Goal: Task Accomplishment & Management: Manage account settings

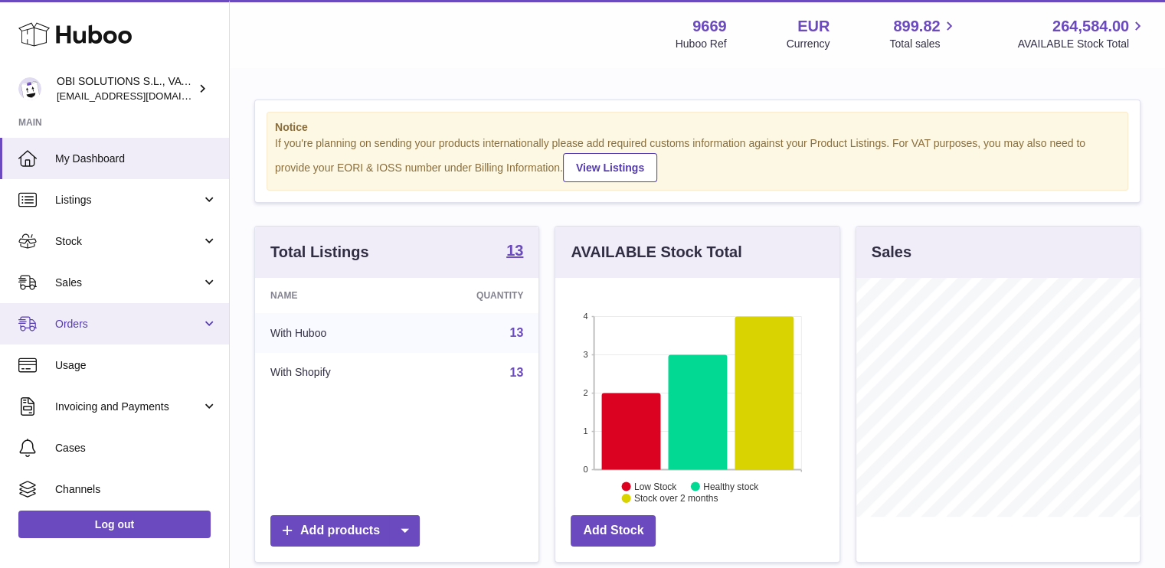
scroll to position [86, 0]
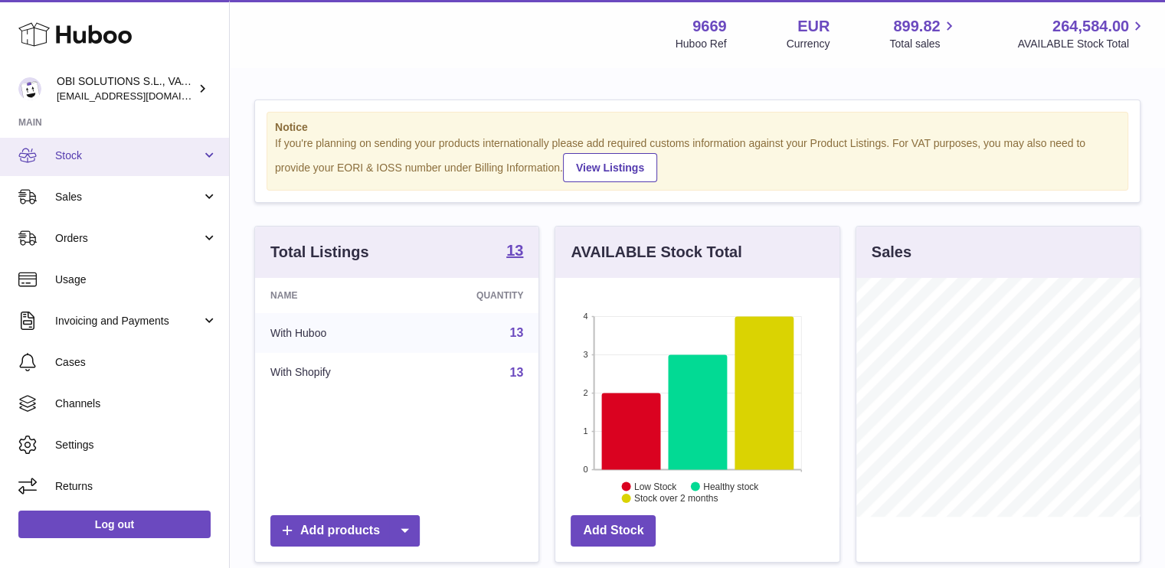
click at [135, 171] on link "Stock" at bounding box center [114, 155] width 229 height 41
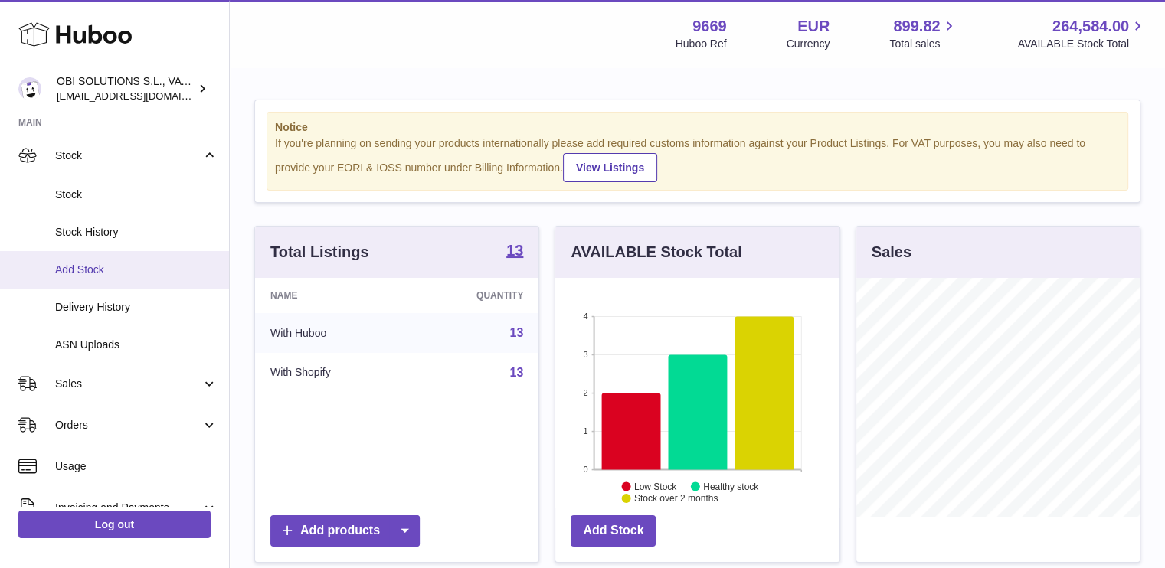
scroll to position [0, 0]
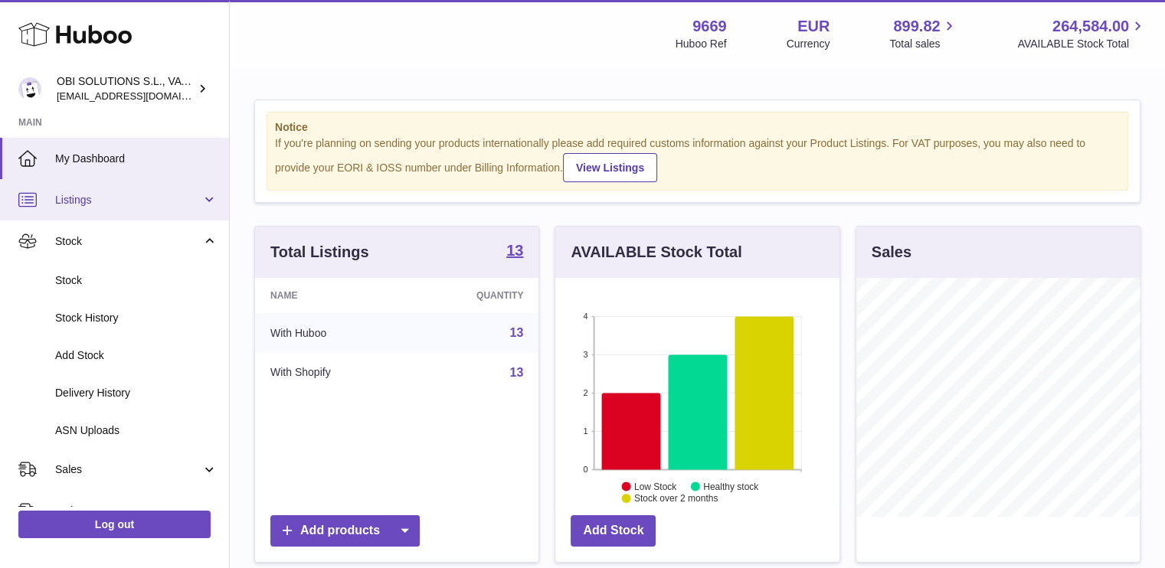
click at [136, 197] on span "Listings" at bounding box center [128, 200] width 146 height 15
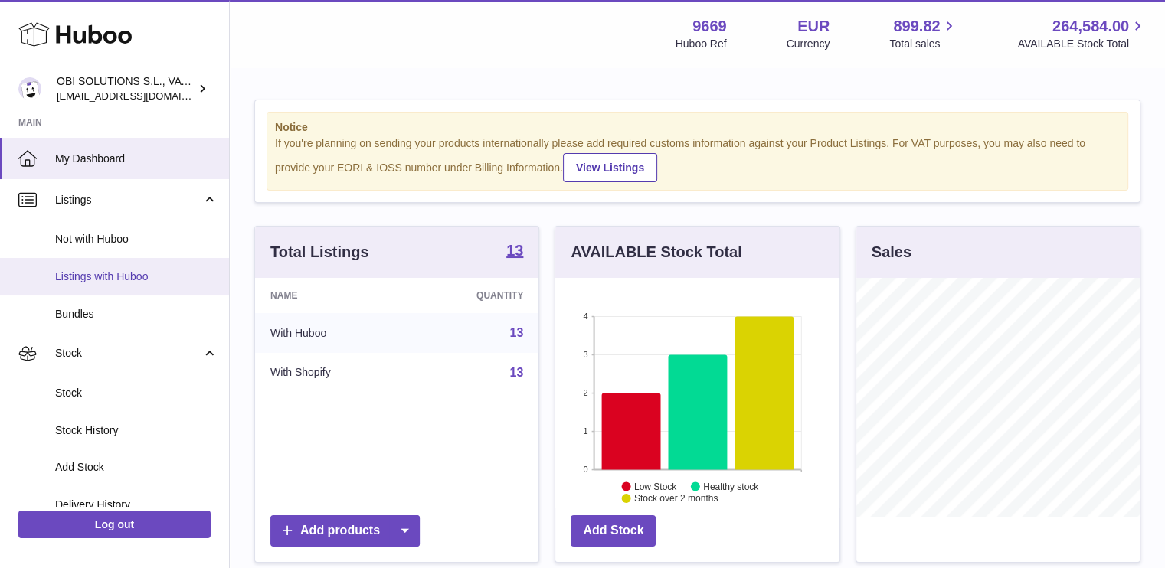
click at [127, 275] on span "Listings with Huboo" at bounding box center [136, 277] width 162 height 15
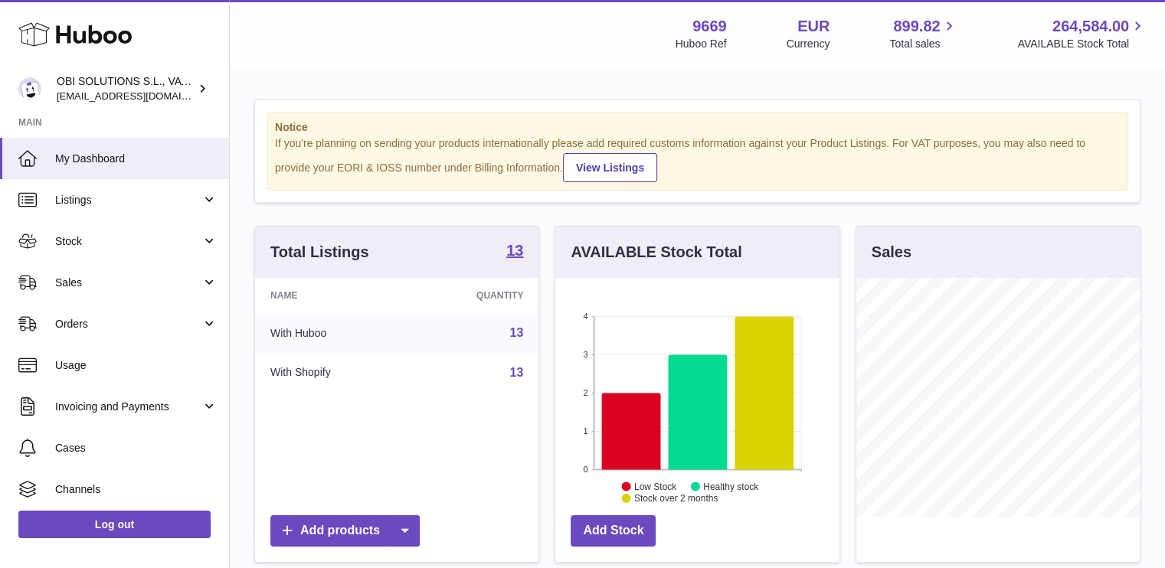
scroll to position [239, 284]
click at [108, 204] on span "Listings" at bounding box center [128, 200] width 146 height 15
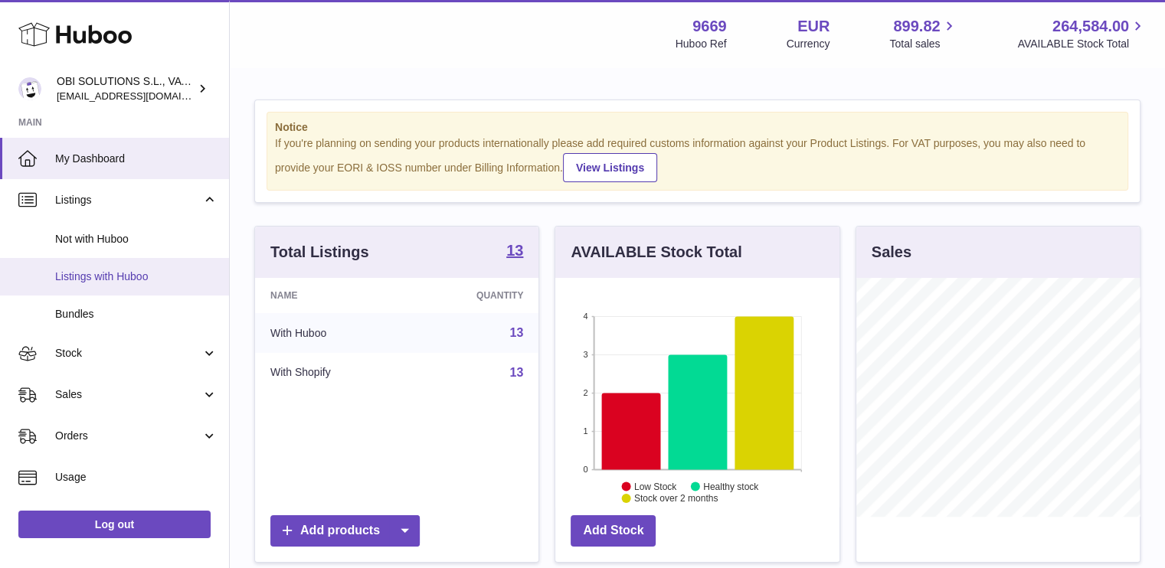
click at [114, 272] on span "Listings with Huboo" at bounding box center [136, 277] width 162 height 15
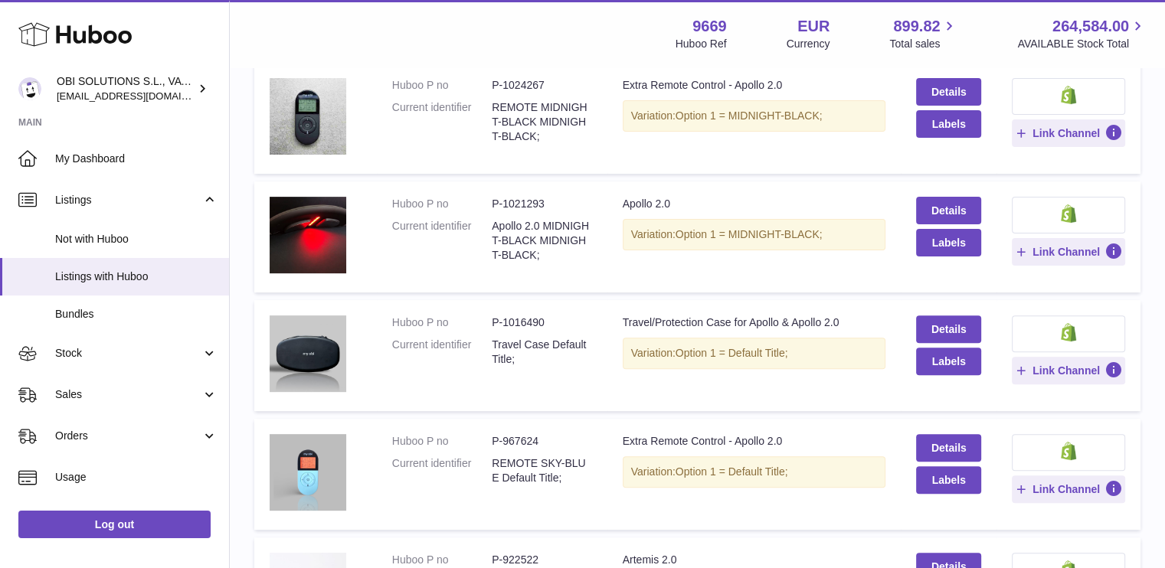
scroll to position [453, 0]
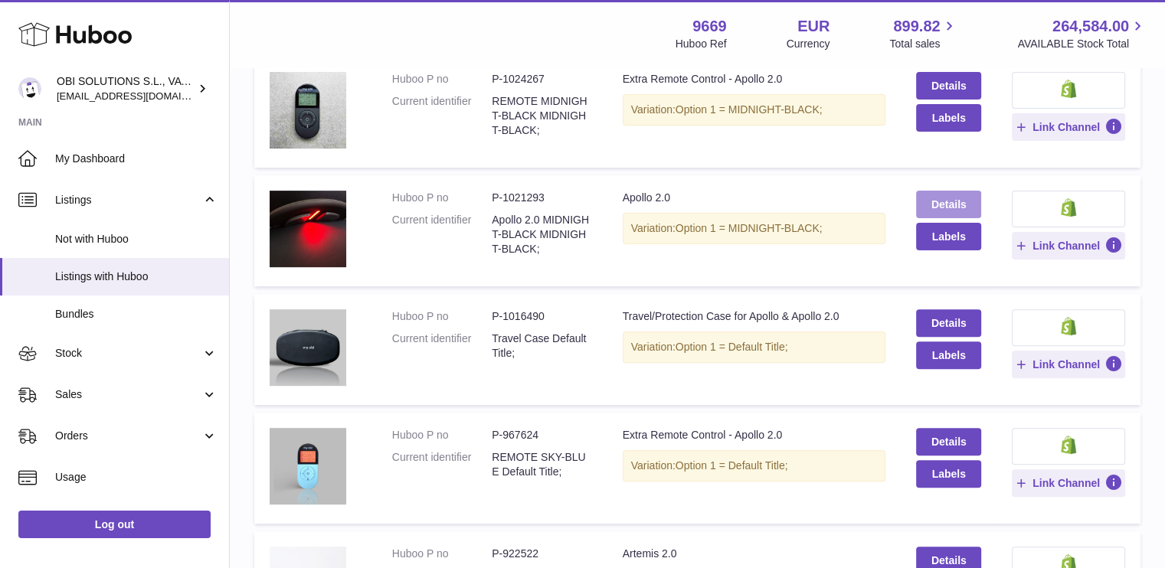
click at [953, 210] on link "Details" at bounding box center [948, 205] width 64 height 28
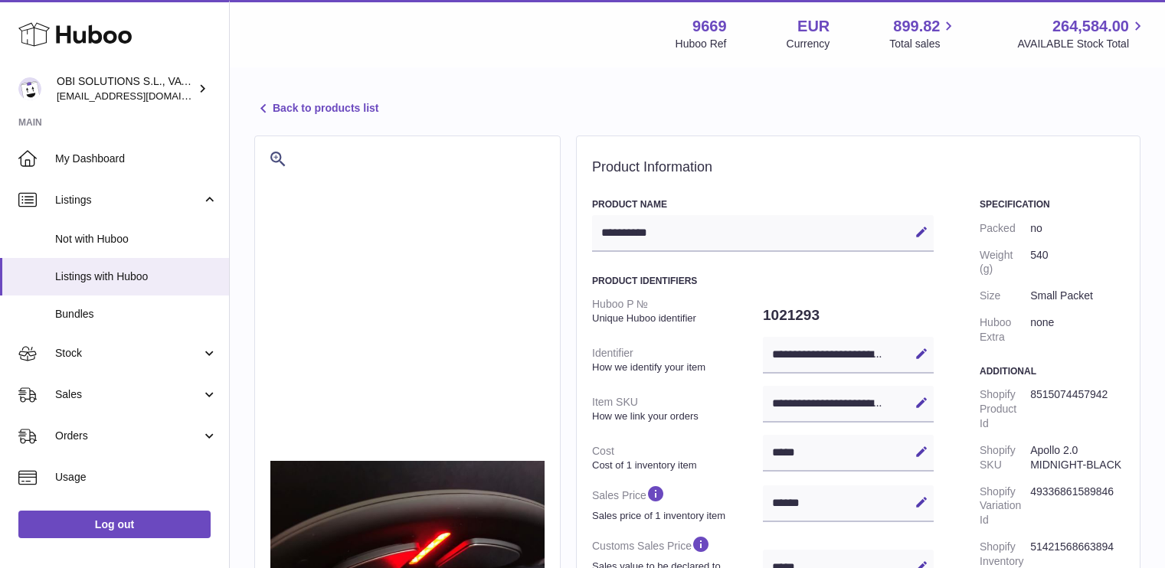
select select "***"
select select "****"
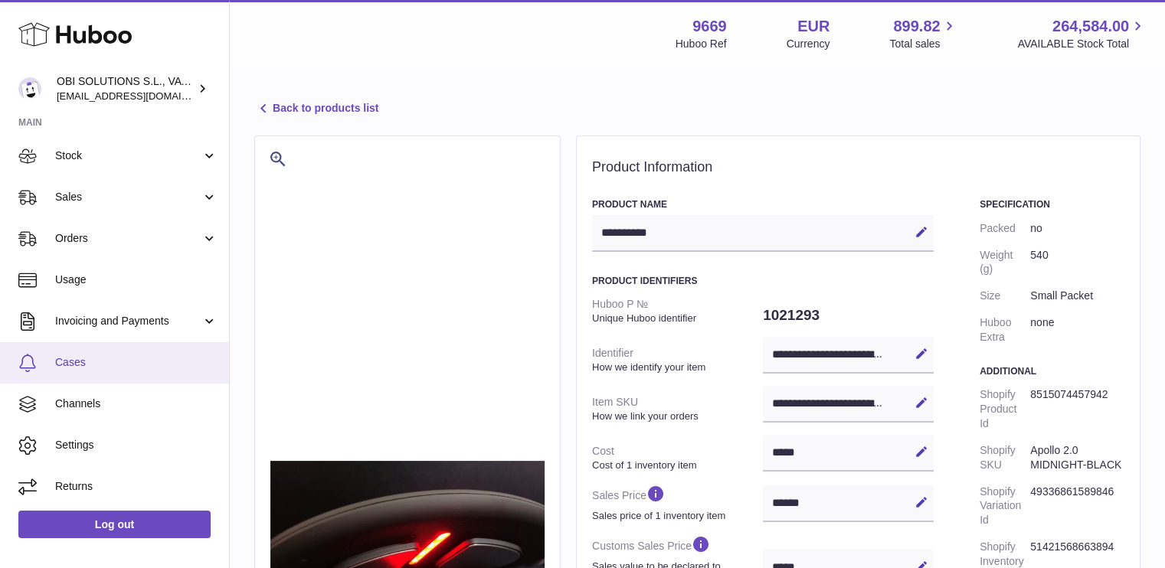
click at [78, 367] on span "Cases" at bounding box center [136, 362] width 162 height 15
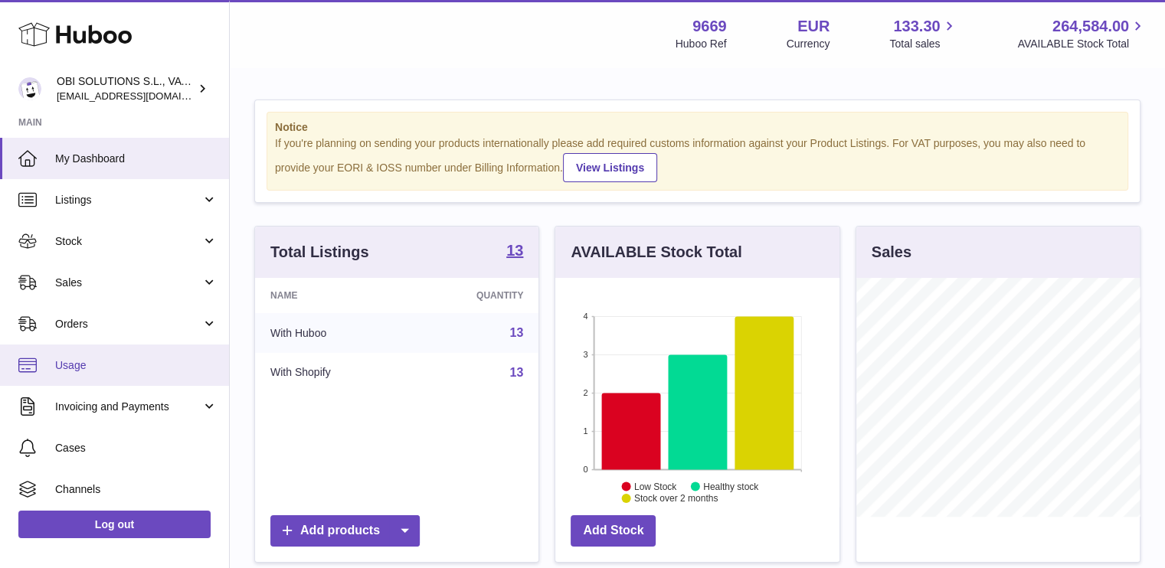
scroll to position [86, 0]
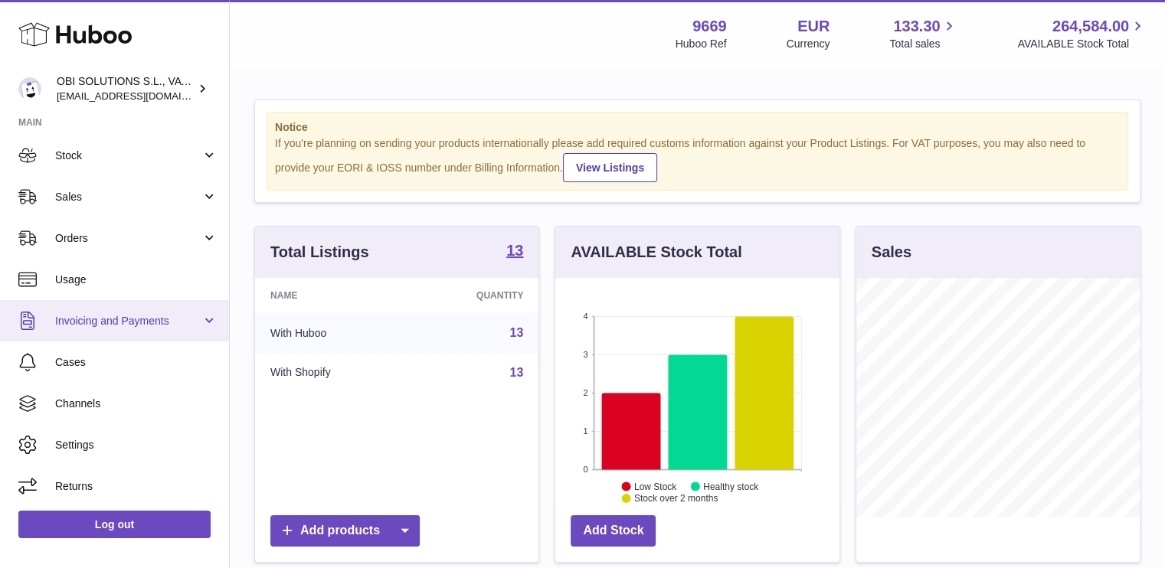
click at [98, 330] on link "Invoicing and Payments" at bounding box center [114, 320] width 229 height 41
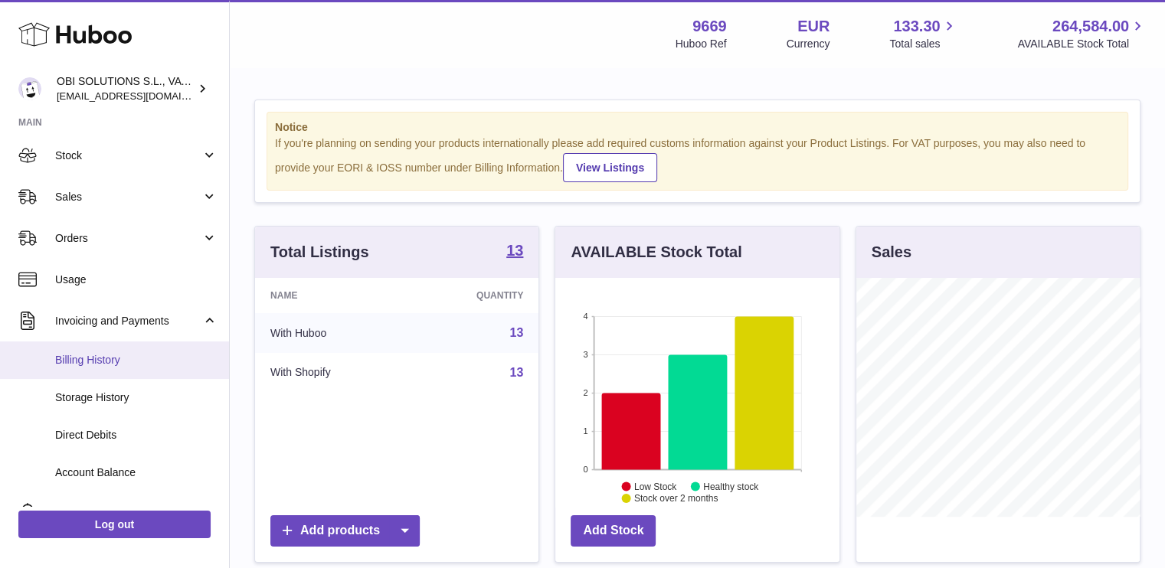
click at [107, 358] on span "Billing History" at bounding box center [136, 360] width 162 height 15
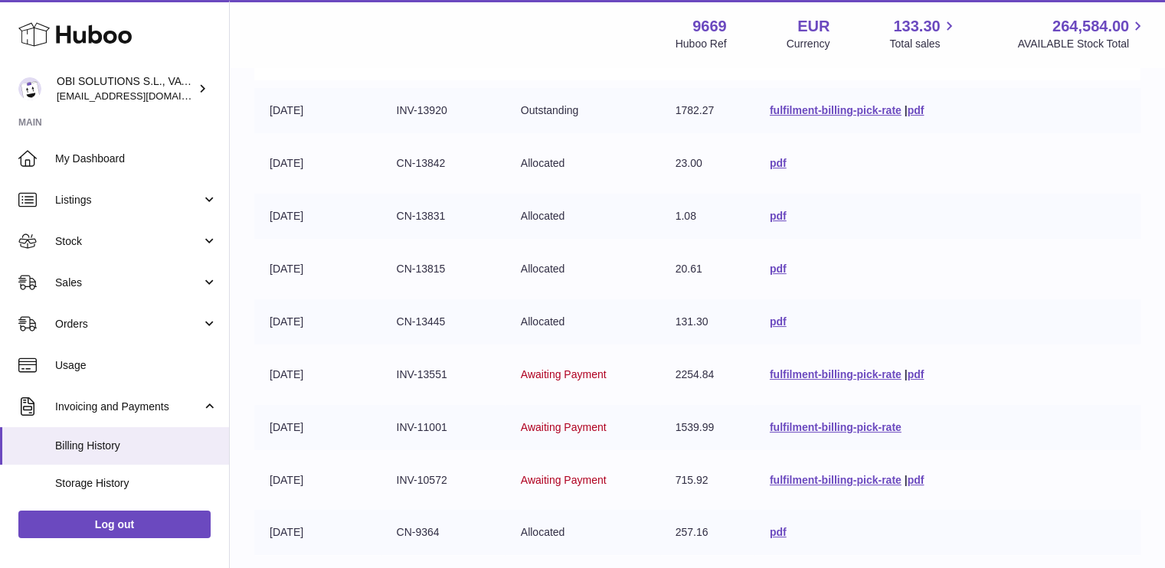
scroll to position [220, 0]
